Goal: Information Seeking & Learning: Learn about a topic

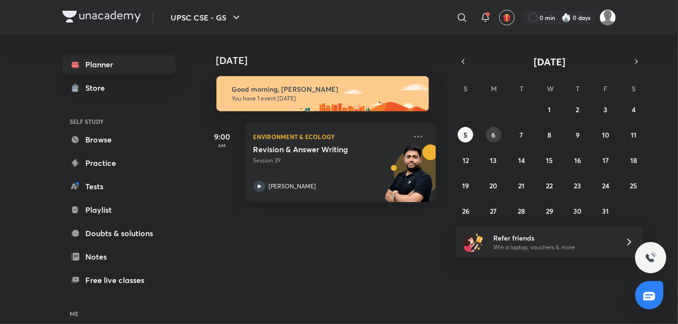
click at [495, 134] on abbr "6" at bounding box center [494, 134] width 4 height 9
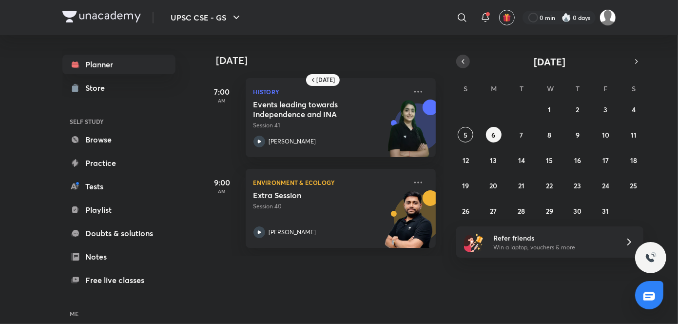
click at [462, 62] on icon "button" at bounding box center [463, 61] width 2 height 4
click at [549, 136] on abbr "10" at bounding box center [549, 134] width 7 height 9
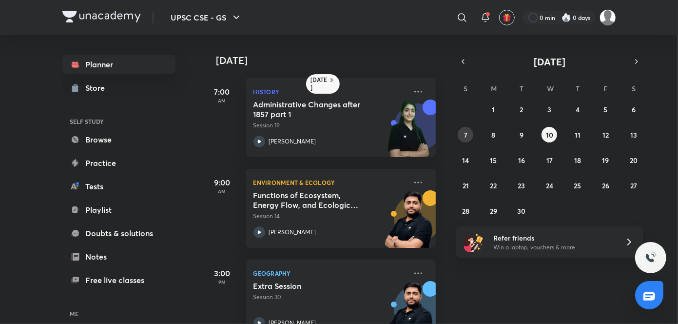
click at [464, 133] on abbr "7" at bounding box center [465, 134] width 3 height 9
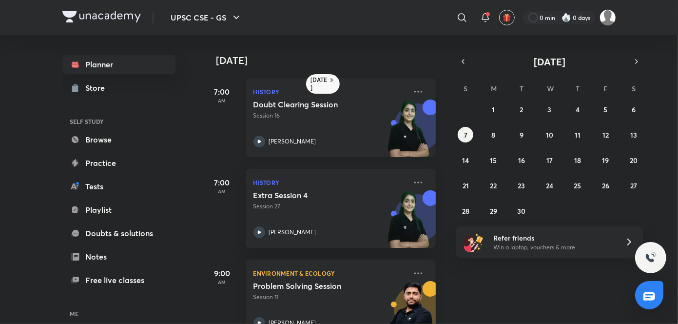
click at [397, 125] on img at bounding box center [409, 132] width 54 height 67
click at [492, 130] on abbr "8" at bounding box center [494, 134] width 4 height 9
